Goal: Information Seeking & Learning: Learn about a topic

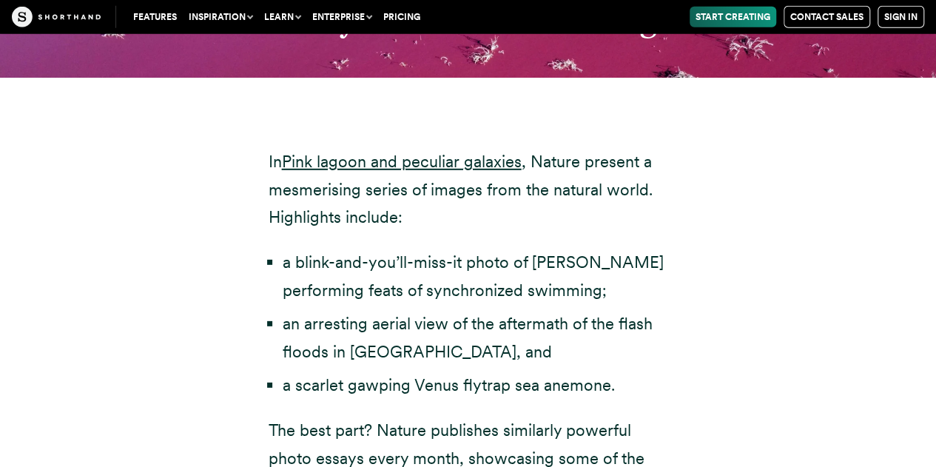
scroll to position [4901, 0]
click at [384, 151] on link "Pink lagoon and peculiar galaxies" at bounding box center [402, 160] width 240 height 19
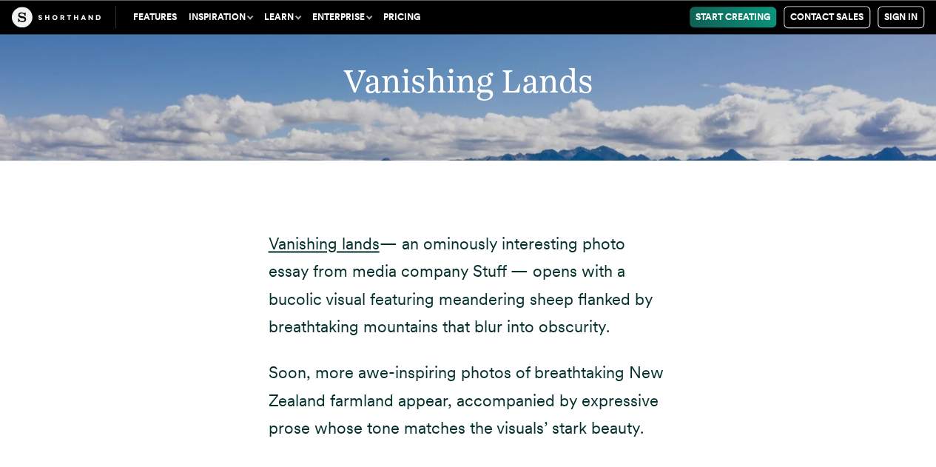
scroll to position [6633, 0]
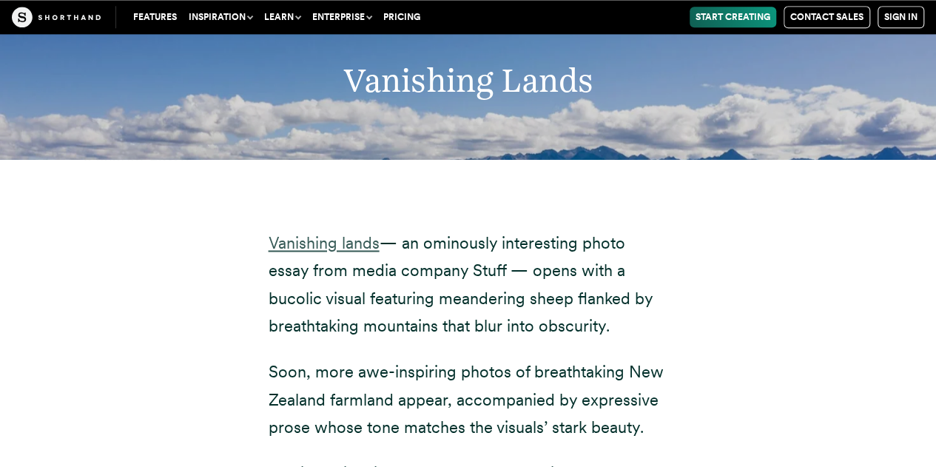
click at [352, 233] on link "Vanishing lands" at bounding box center [324, 242] width 111 height 19
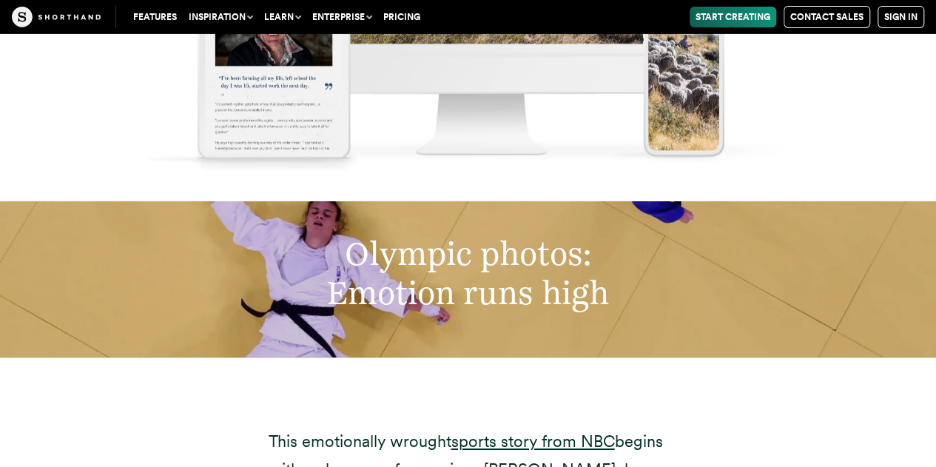
scroll to position [8246, 0]
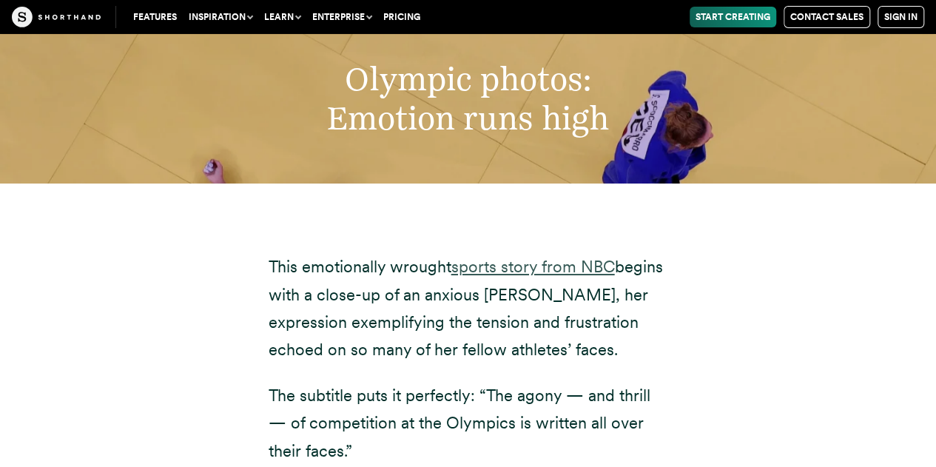
click at [489, 257] on link "sports story from NBC" at bounding box center [534, 266] width 164 height 19
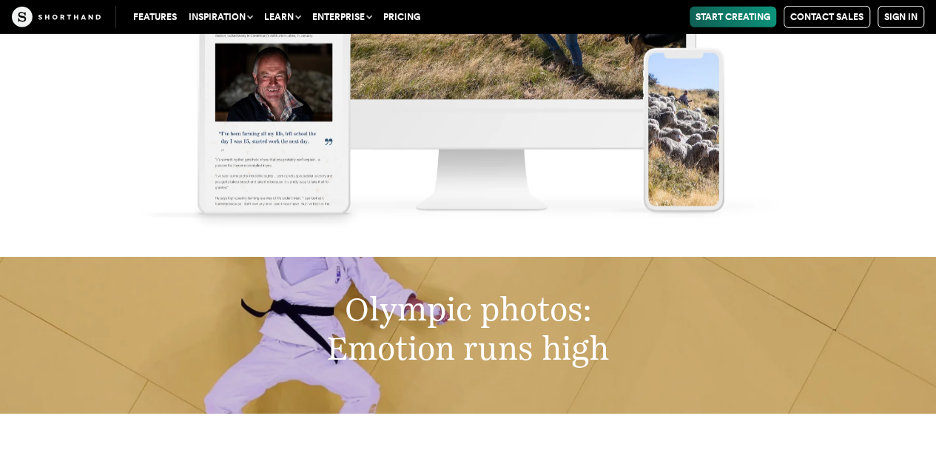
scroll to position [7998, 0]
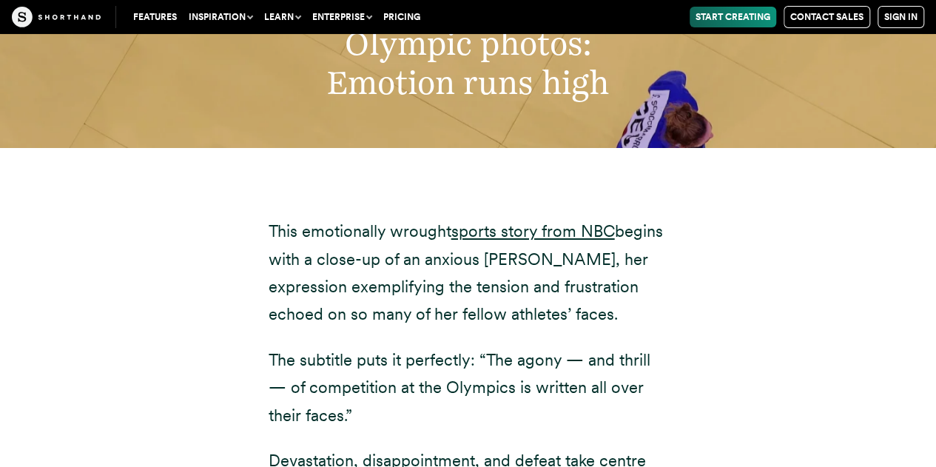
scroll to position [8351, 0]
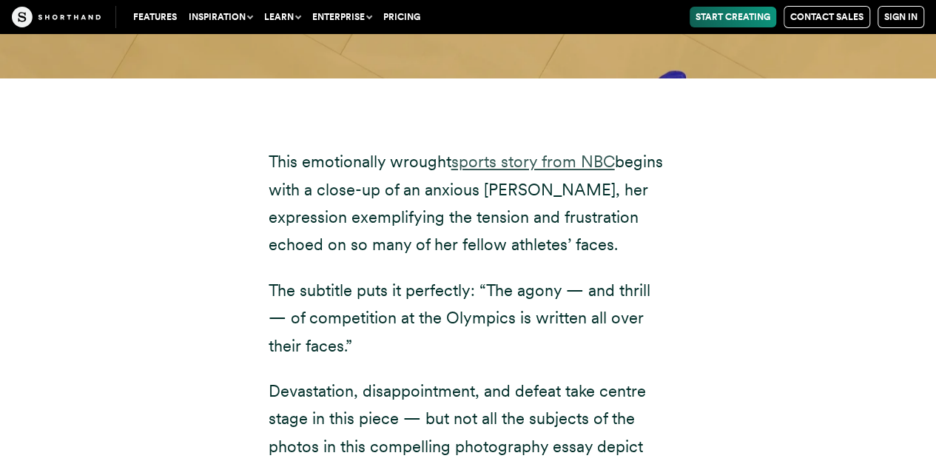
click at [529, 152] on link "sports story from NBC" at bounding box center [534, 161] width 164 height 19
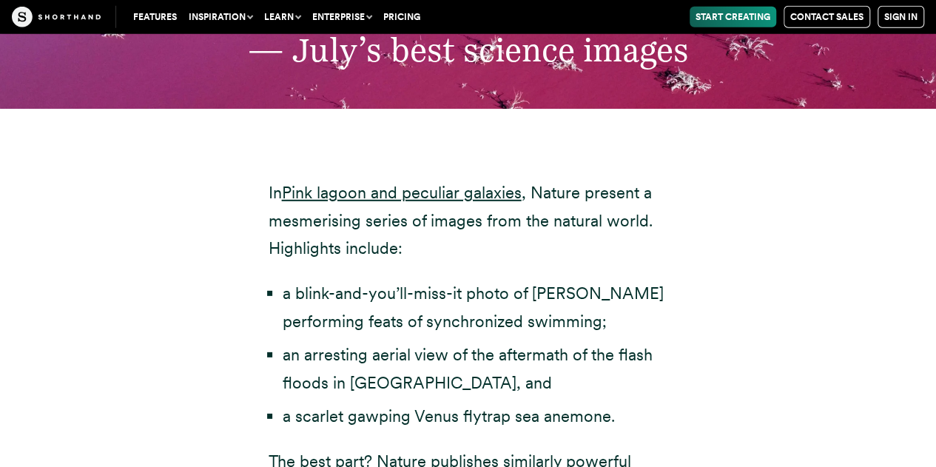
scroll to position [4873, 0]
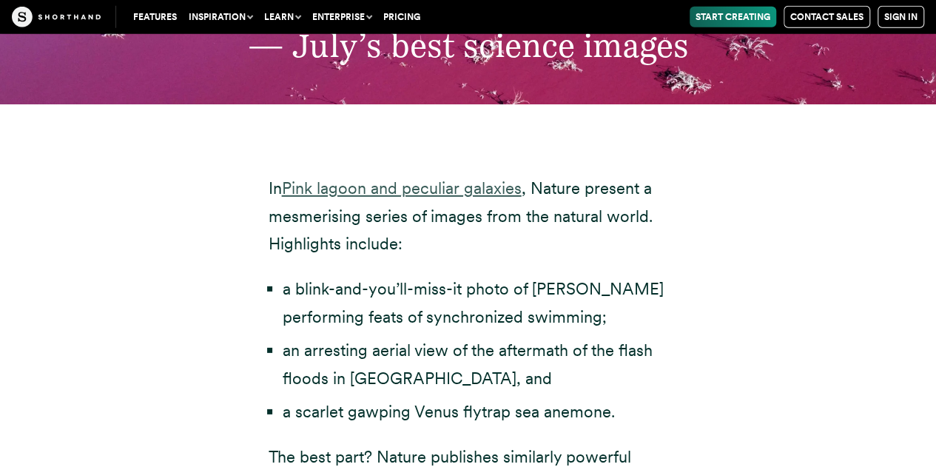
click at [448, 178] on link "Pink lagoon and peculiar galaxies" at bounding box center [402, 187] width 240 height 19
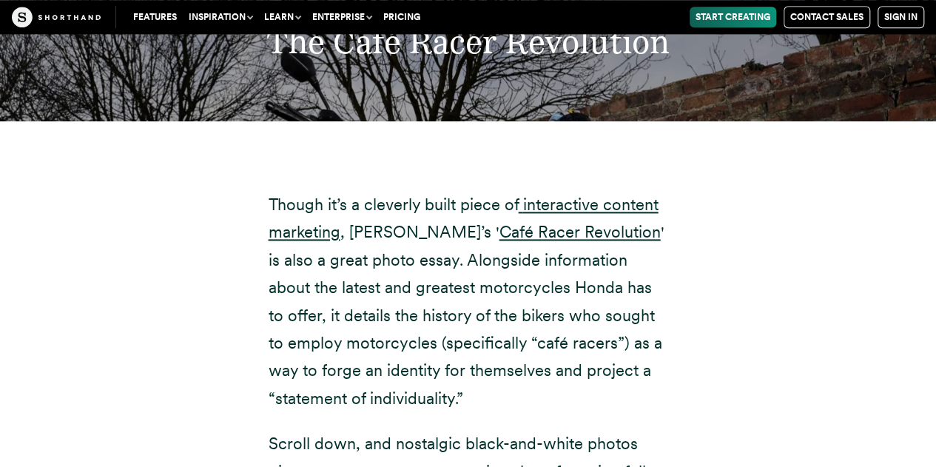
scroll to position [12174, 0]
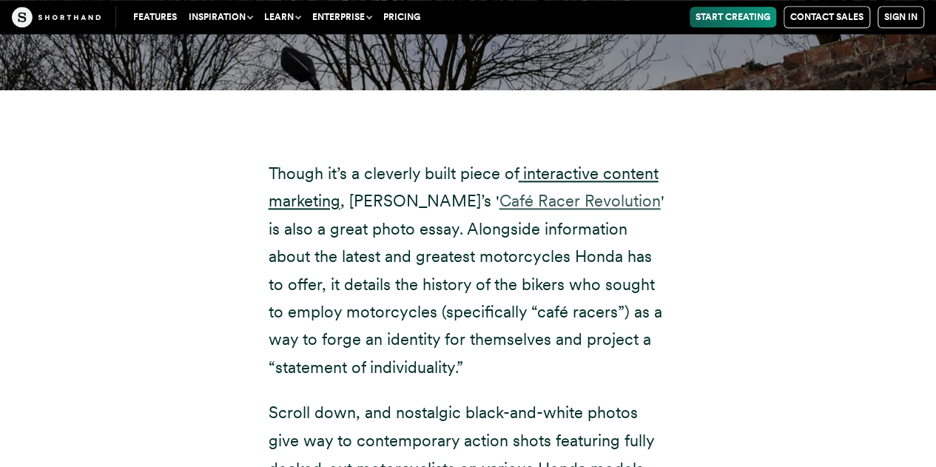
click at [500, 191] on link "Café Racer Revolution" at bounding box center [580, 200] width 161 height 19
